Goal: Task Accomplishment & Management: Manage account settings

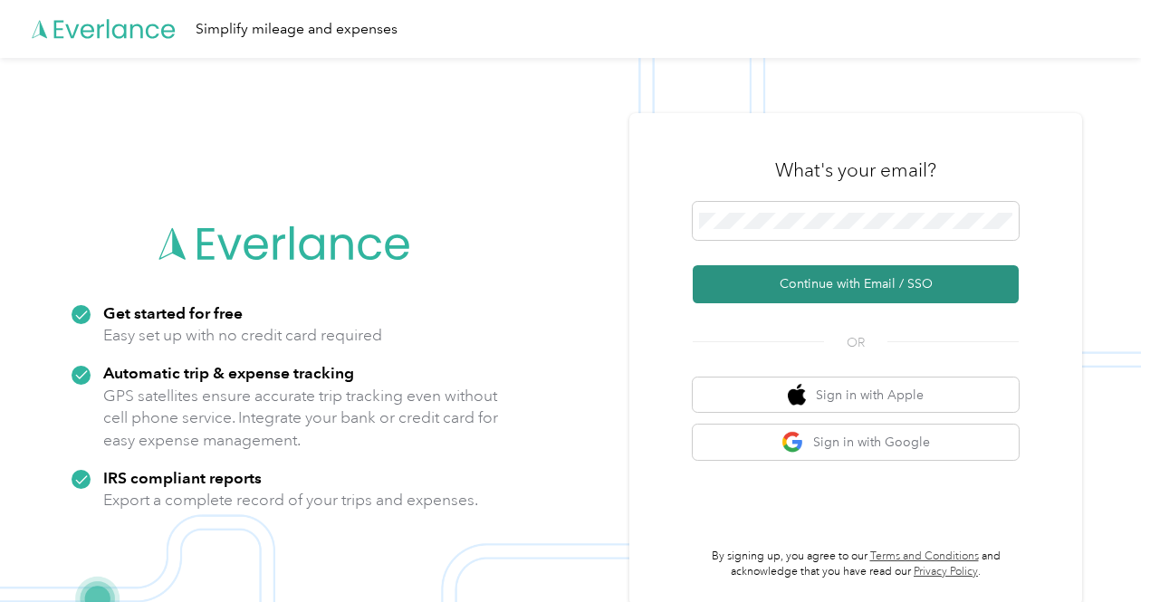
click at [839, 286] on button "Continue with Email / SSO" at bounding box center [856, 284] width 326 height 38
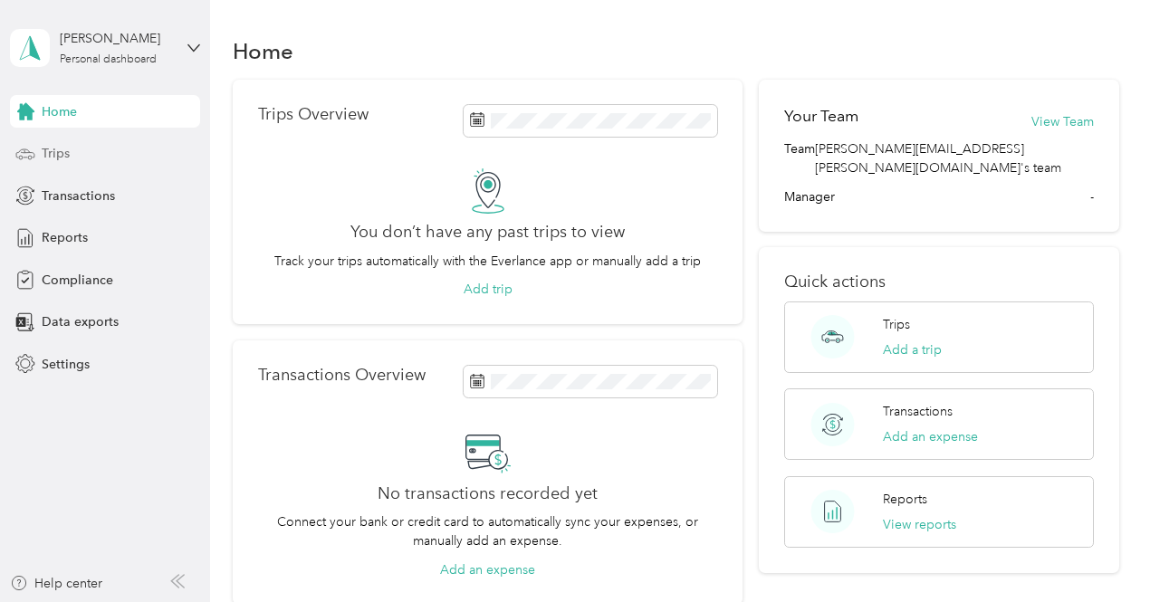
click at [112, 155] on div "Trips" at bounding box center [105, 154] width 190 height 33
